Goal: Information Seeking & Learning: Learn about a topic

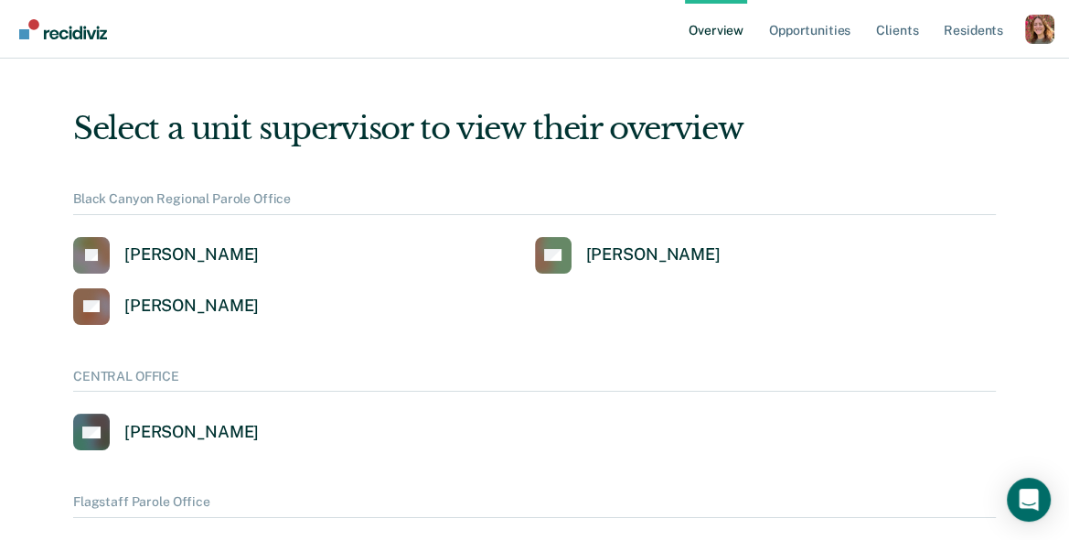
click at [726, 29] on link "Overview" at bounding box center [716, 29] width 62 height 59
click at [725, 33] on link "Overview" at bounding box center [716, 29] width 62 height 59
click at [580, 250] on link "RH Rhett Haggard" at bounding box center [628, 255] width 186 height 37
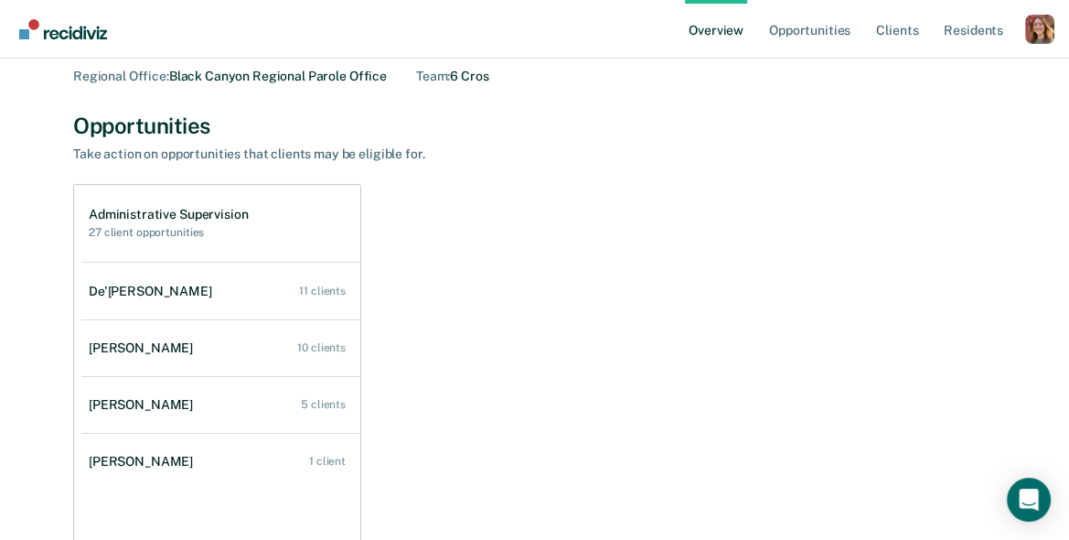
scroll to position [117, 0]
